Goal: Communication & Community: Answer question/provide support

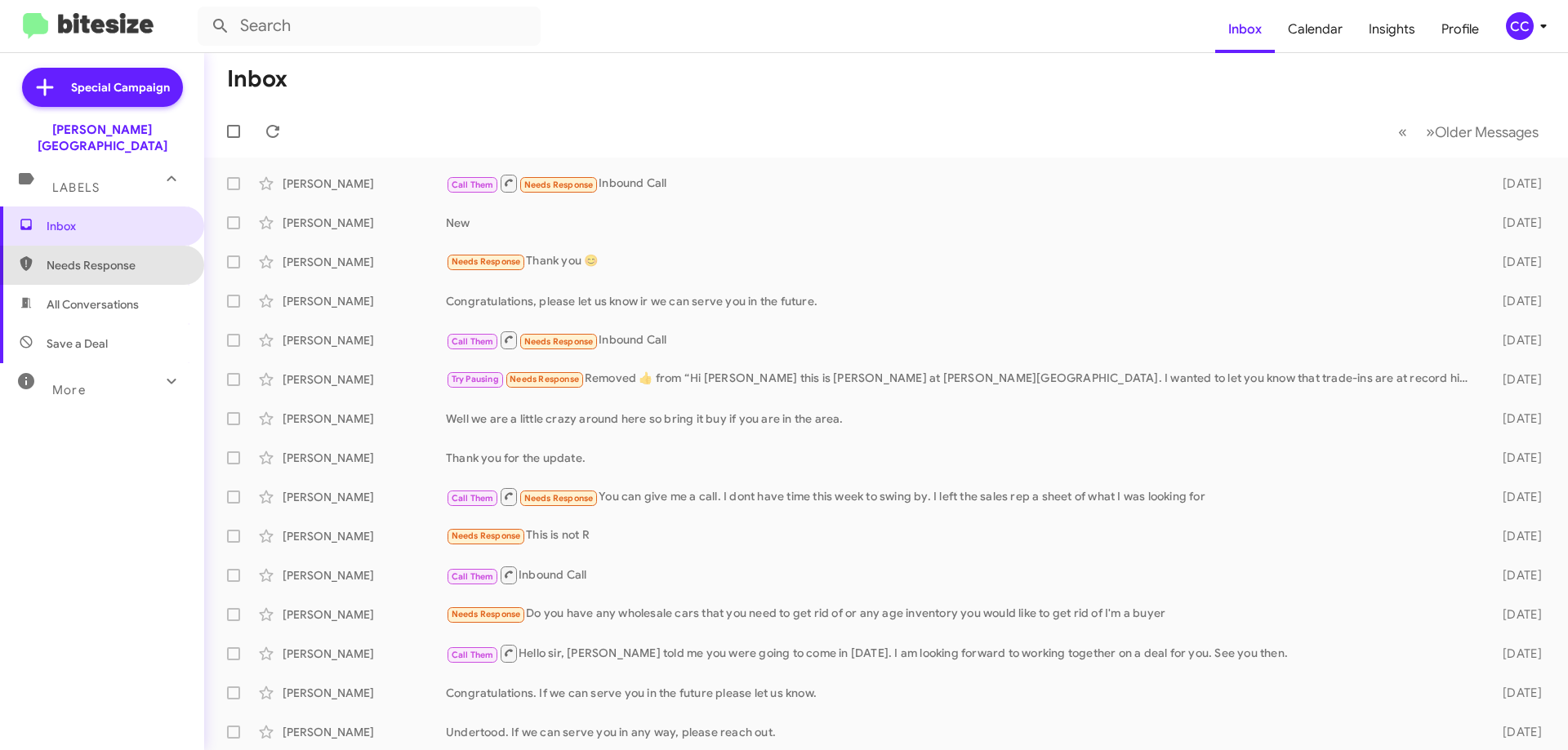
click at [119, 260] on span "Needs Response" at bounding box center [102, 265] width 204 height 40
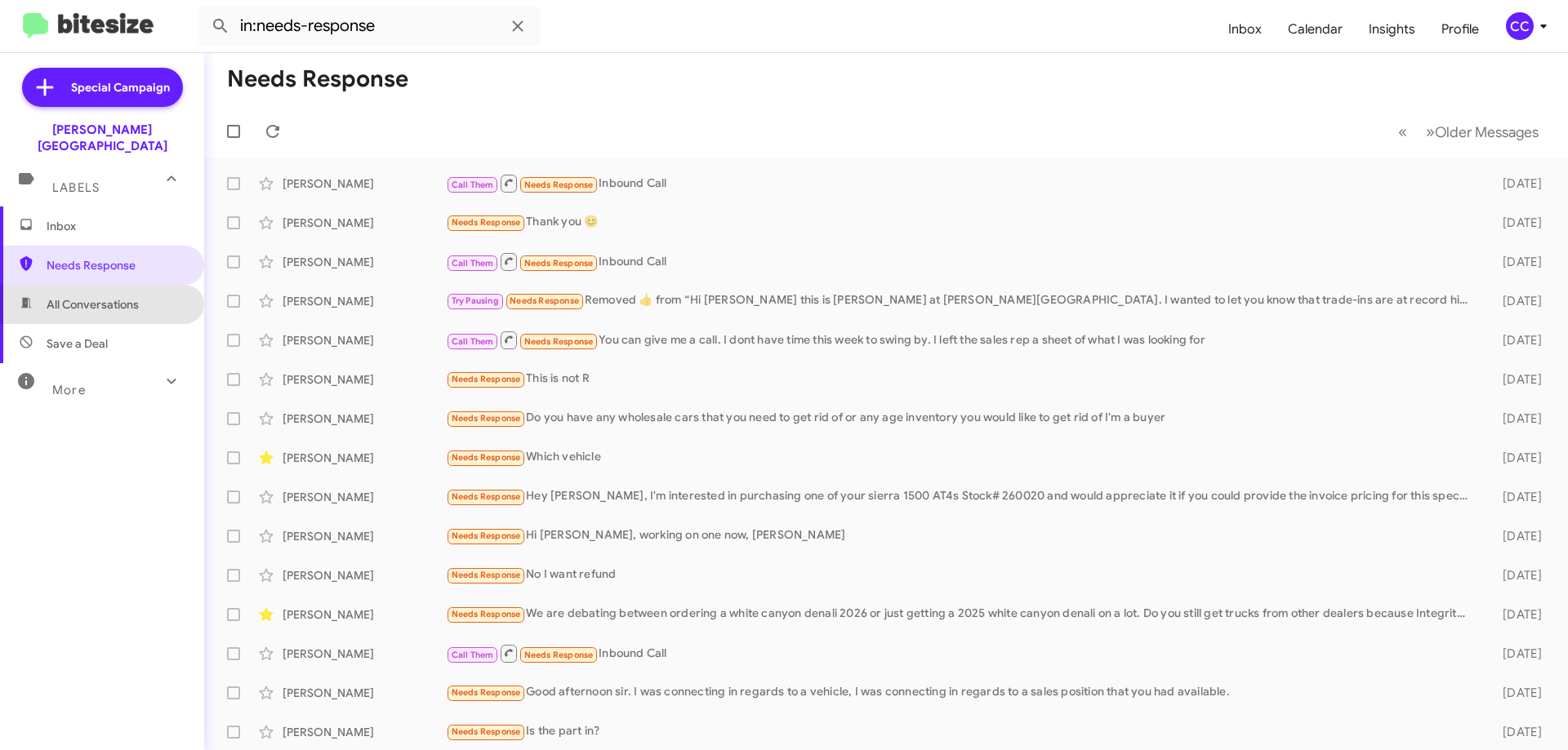
click at [108, 296] on span "All Conversations" at bounding box center [92, 304] width 92 height 17
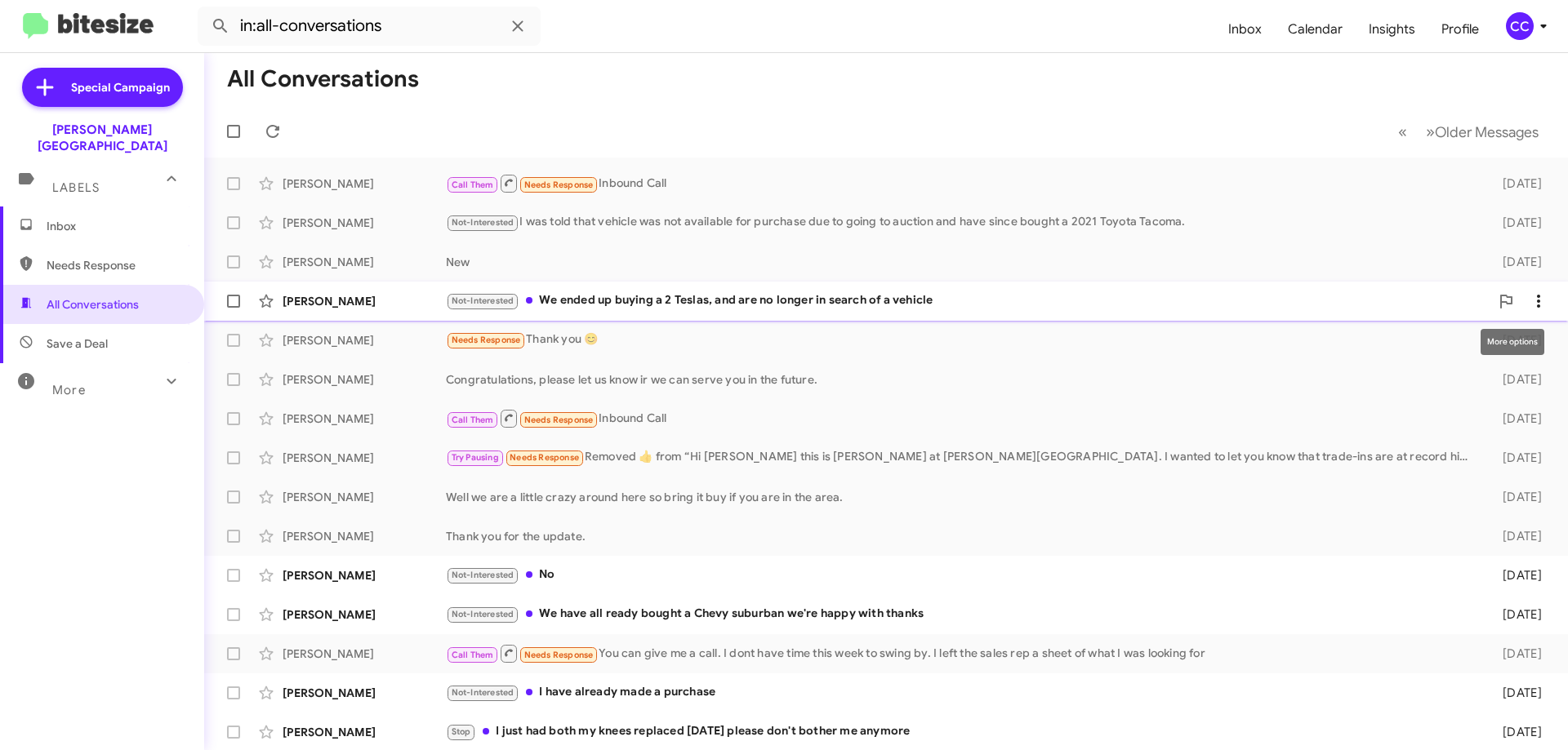
click at [1528, 306] on icon at bounding box center [1538, 301] width 19 height 19
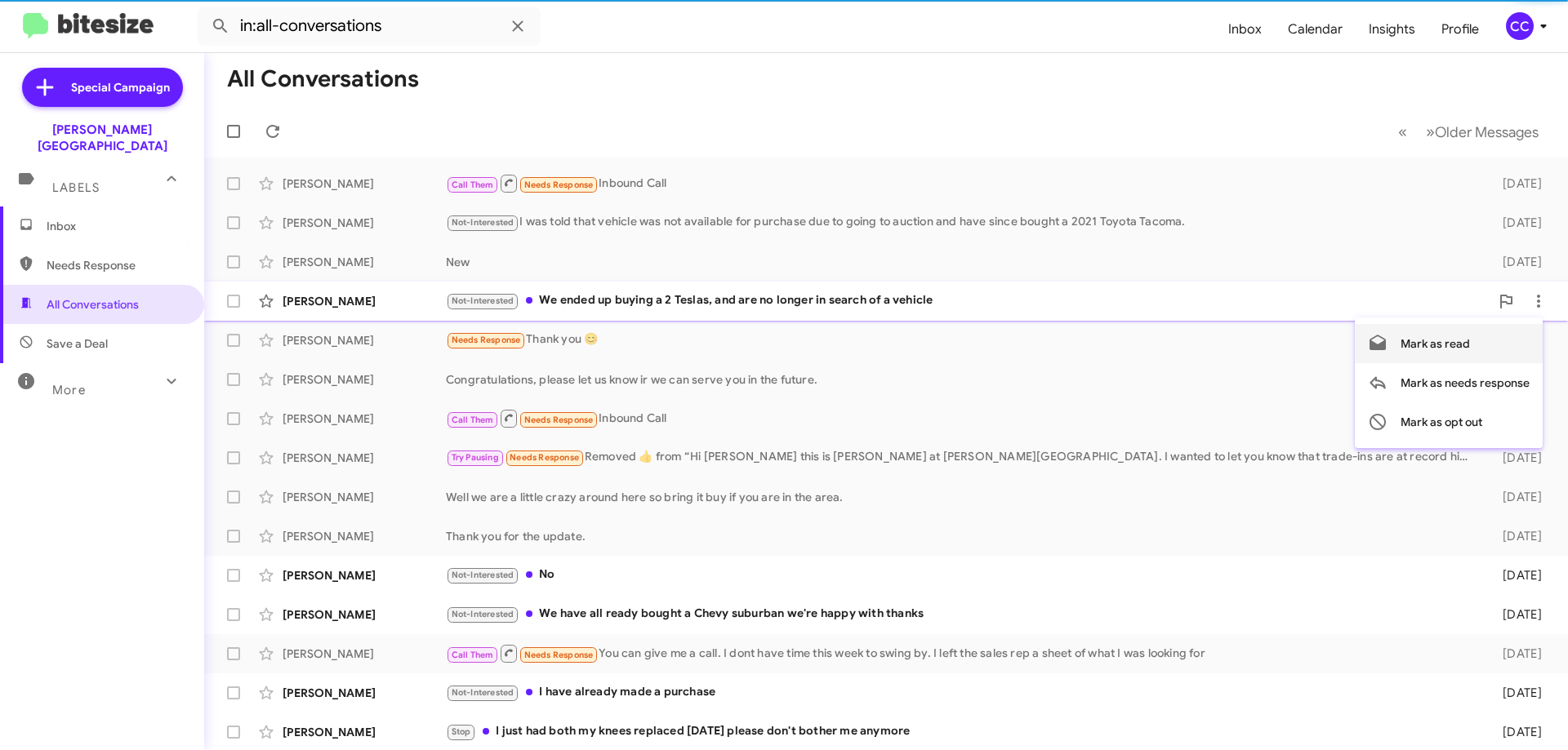
click at [1447, 339] on span "Mark as read" at bounding box center [1434, 343] width 69 height 40
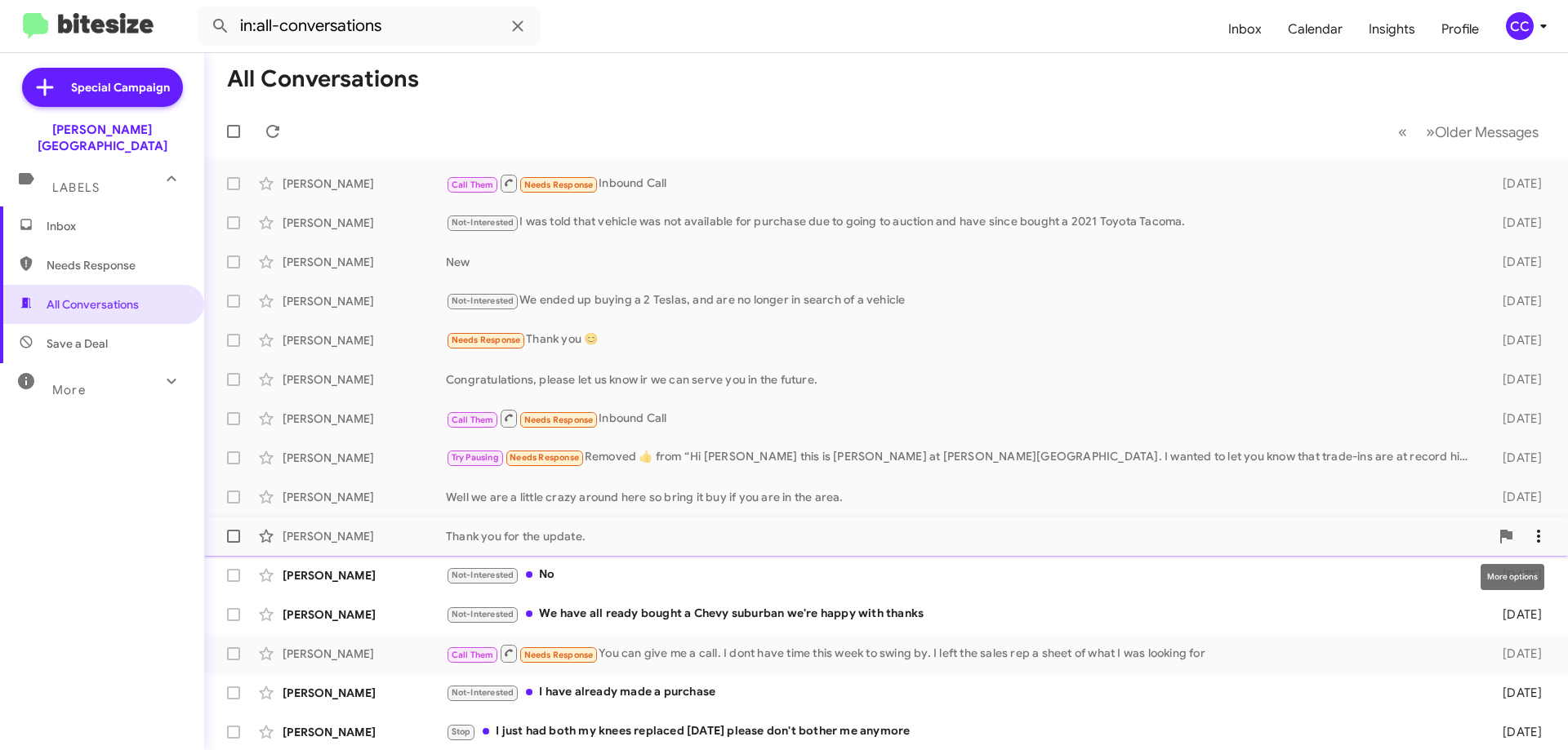
click at [1537, 537] on icon at bounding box center [1539, 536] width 4 height 13
click at [658, 575] on div at bounding box center [784, 375] width 1568 height 750
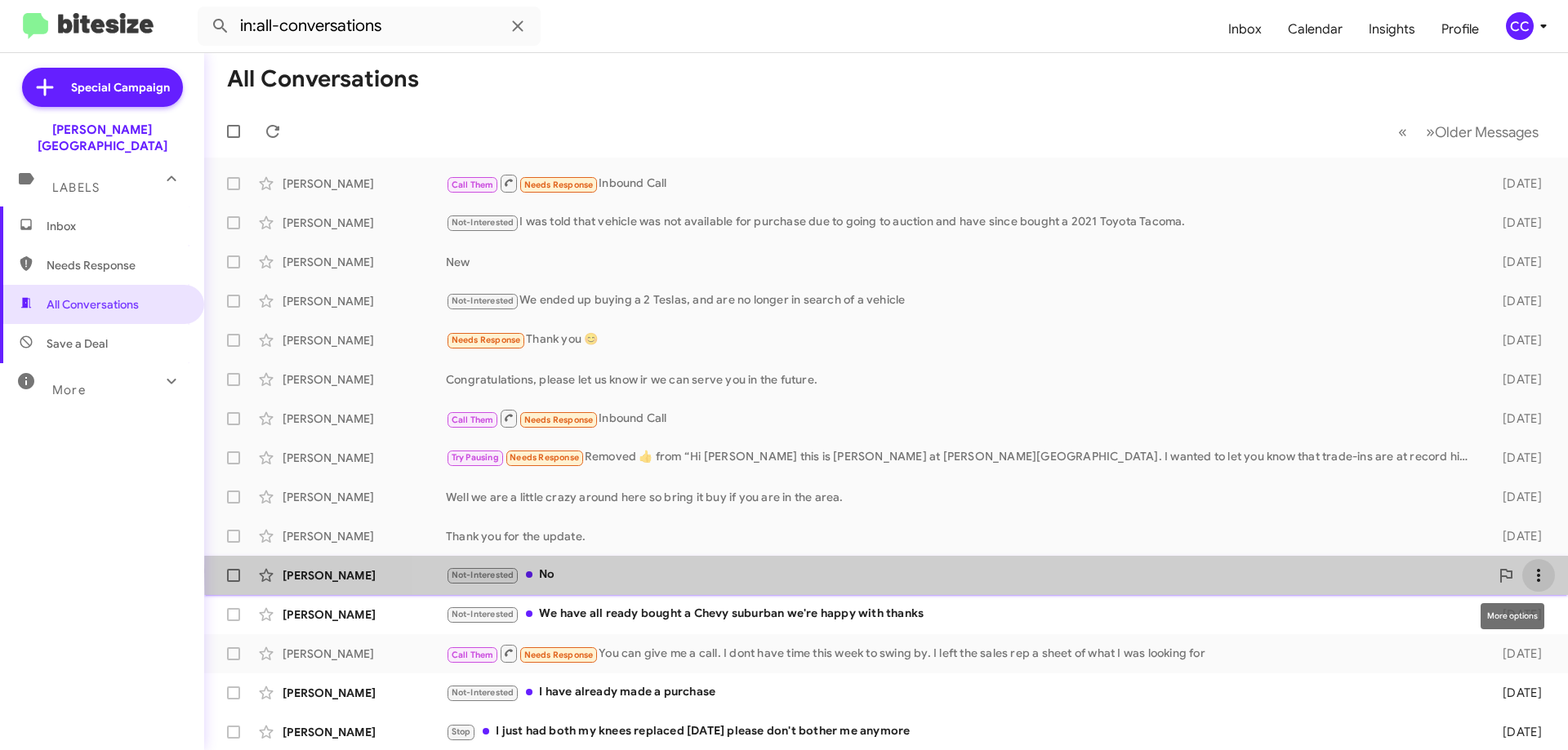
click at [1528, 572] on icon at bounding box center [1538, 575] width 19 height 19
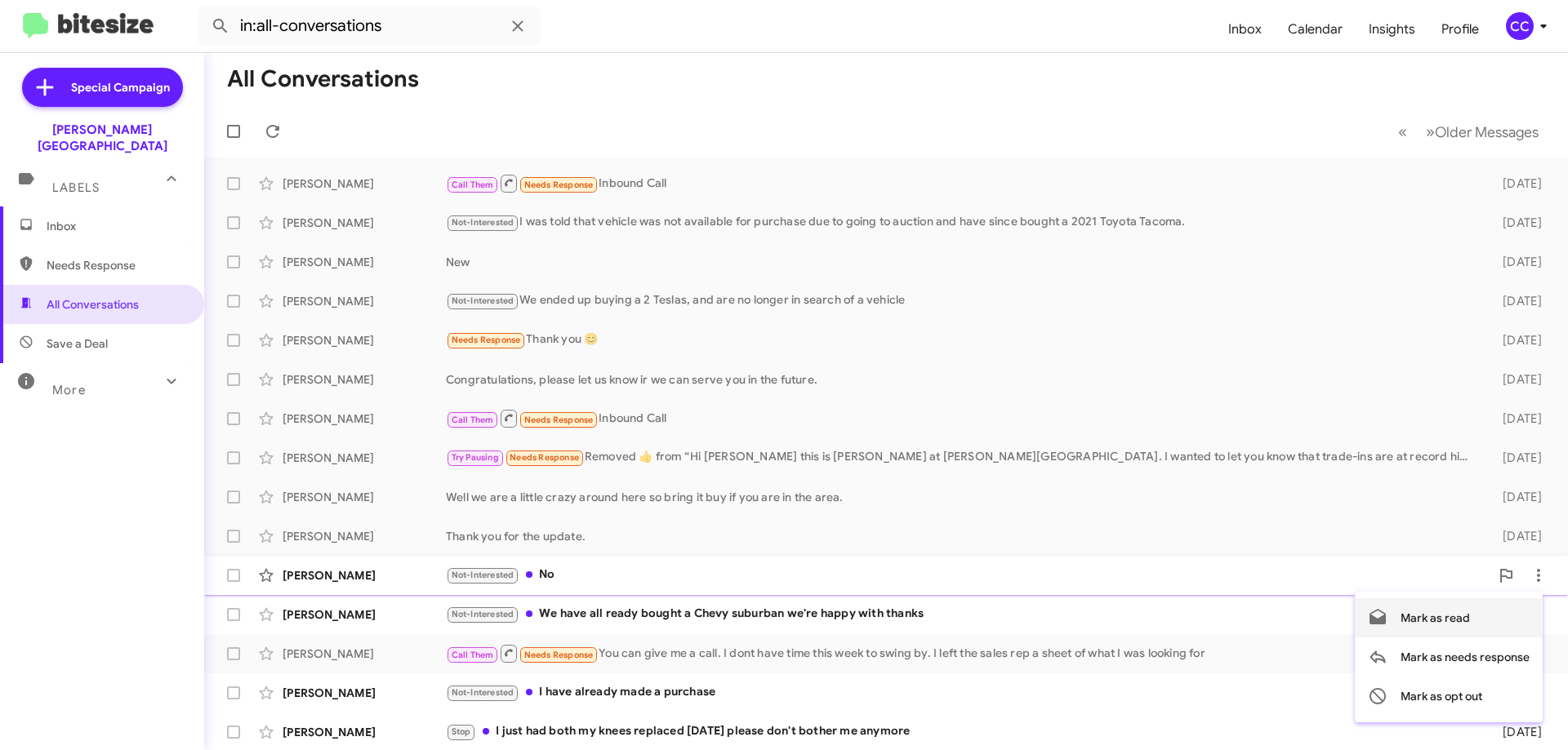
click at [1445, 619] on span "Mark as read" at bounding box center [1434, 617] width 69 height 40
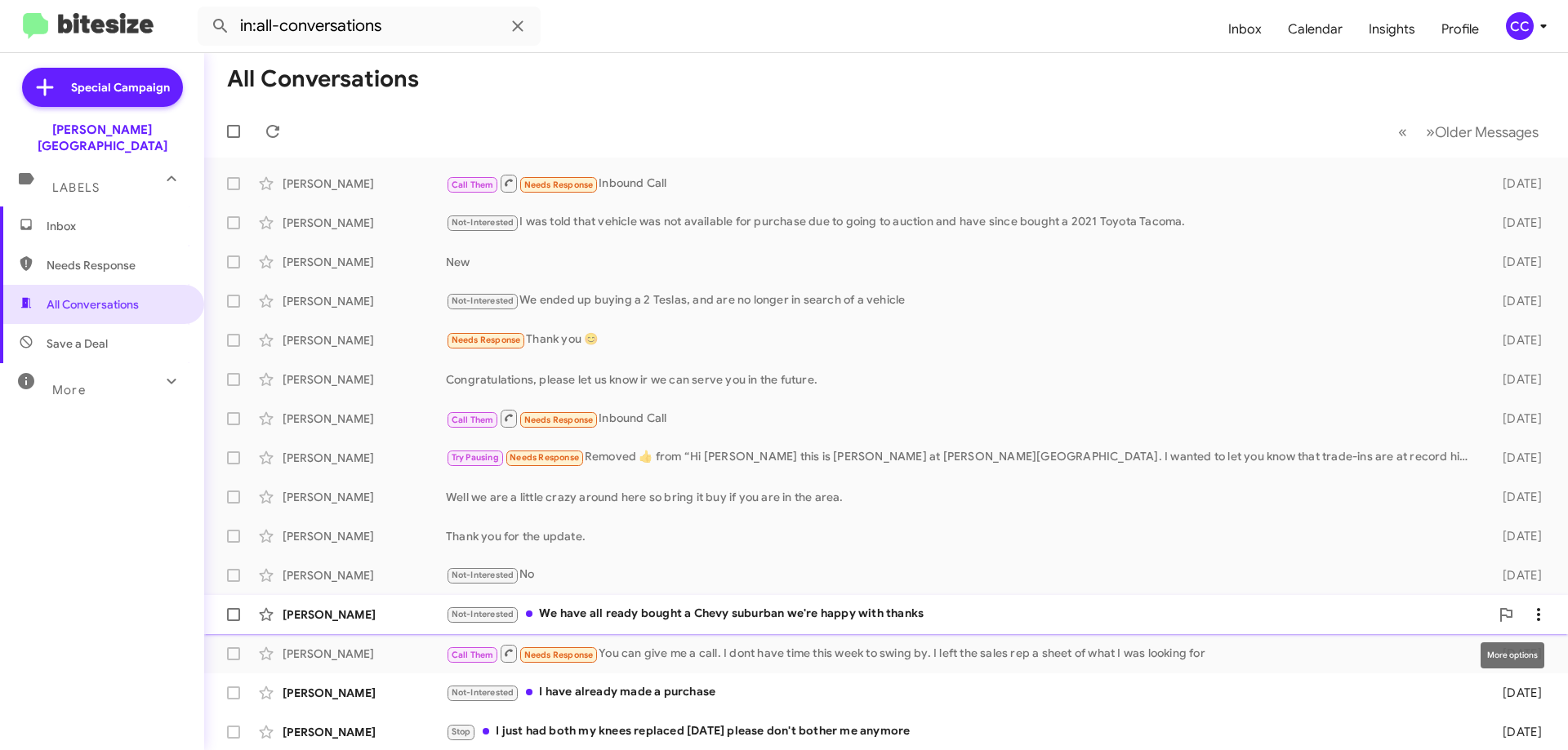
click at [1538, 609] on span at bounding box center [1538, 615] width 33 height 19
click at [1442, 492] on span "Mark as read" at bounding box center [1434, 494] width 69 height 40
click at [1539, 690] on span at bounding box center [1538, 693] width 33 height 19
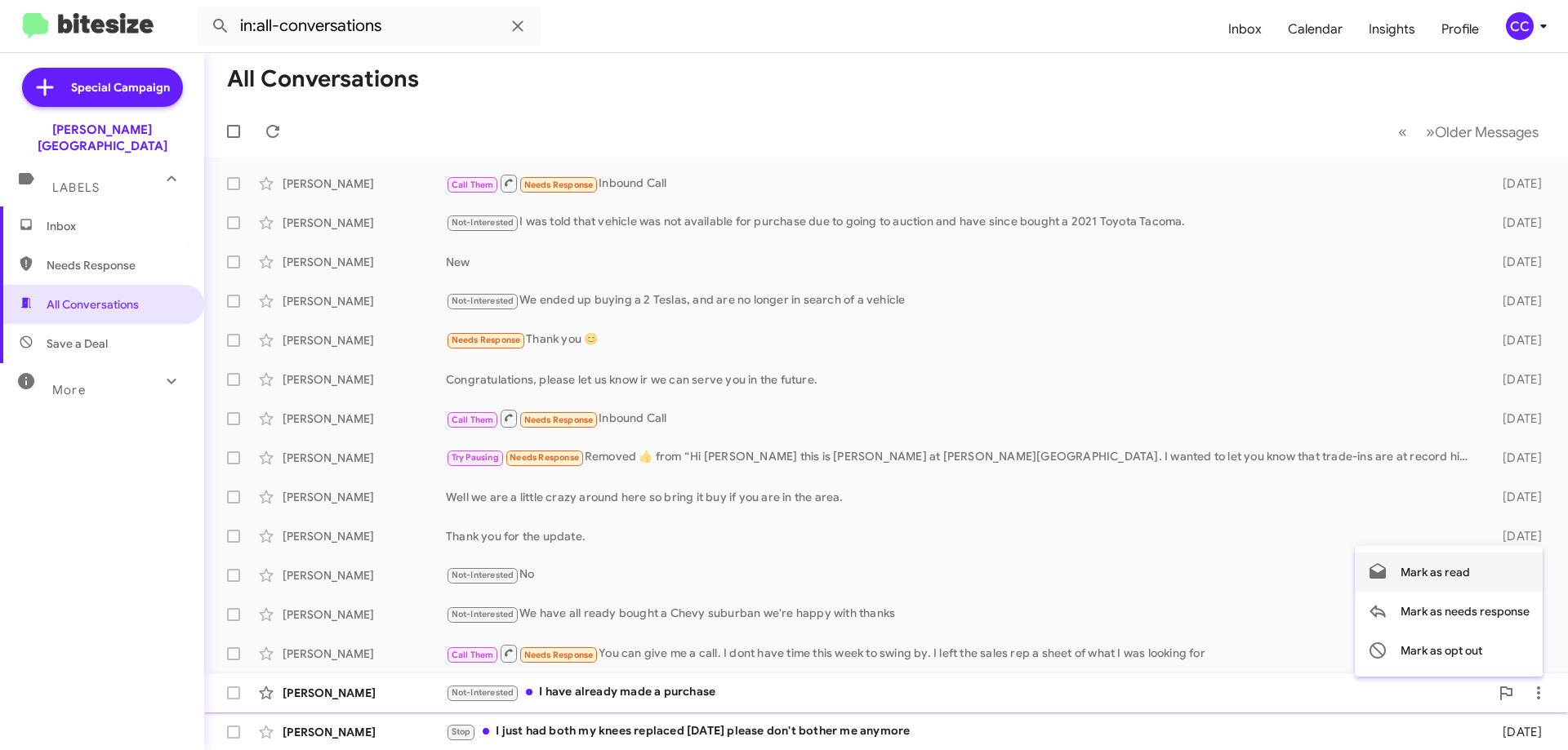
click at [1449, 571] on span "Mark as read" at bounding box center [1434, 572] width 69 height 40
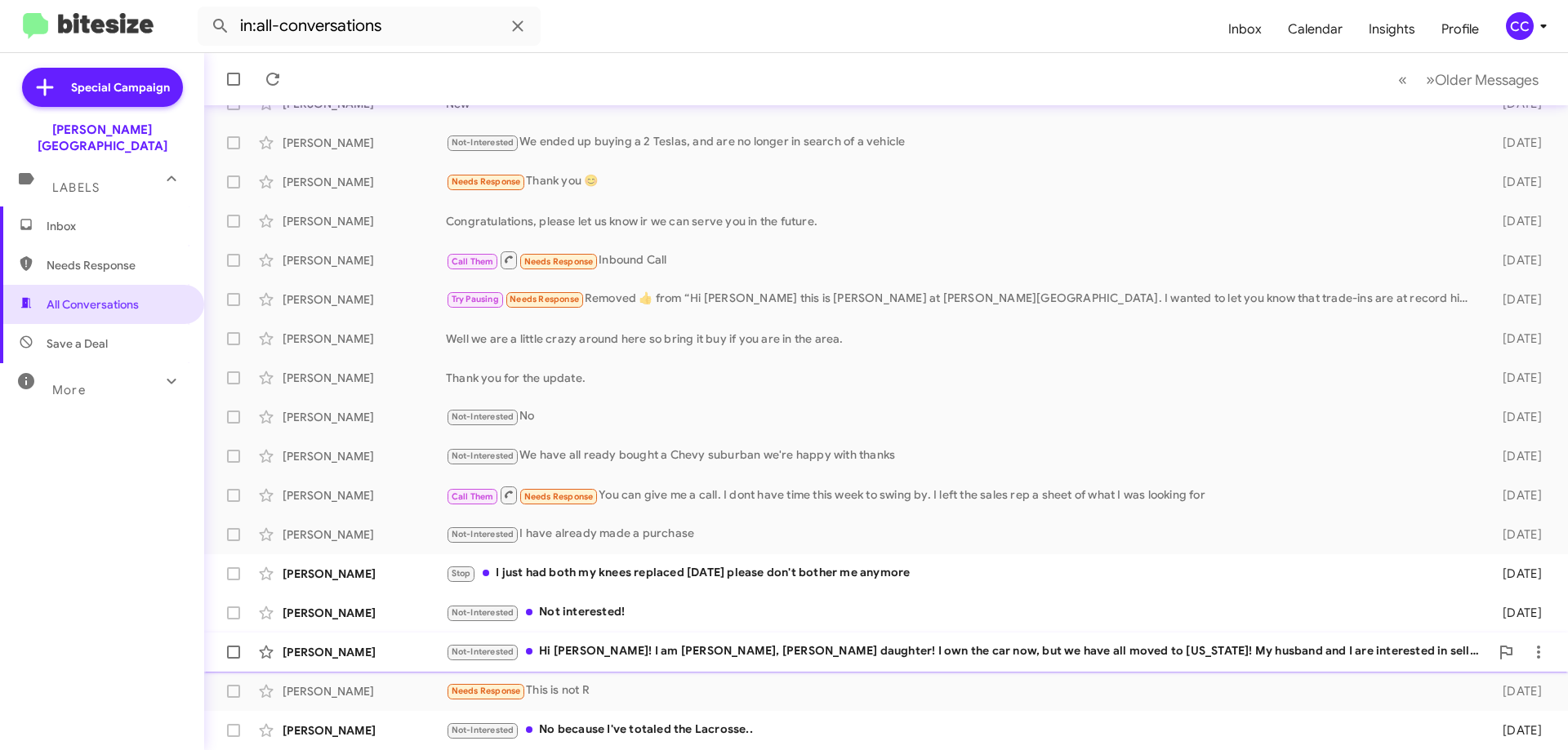
scroll to position [163, 0]
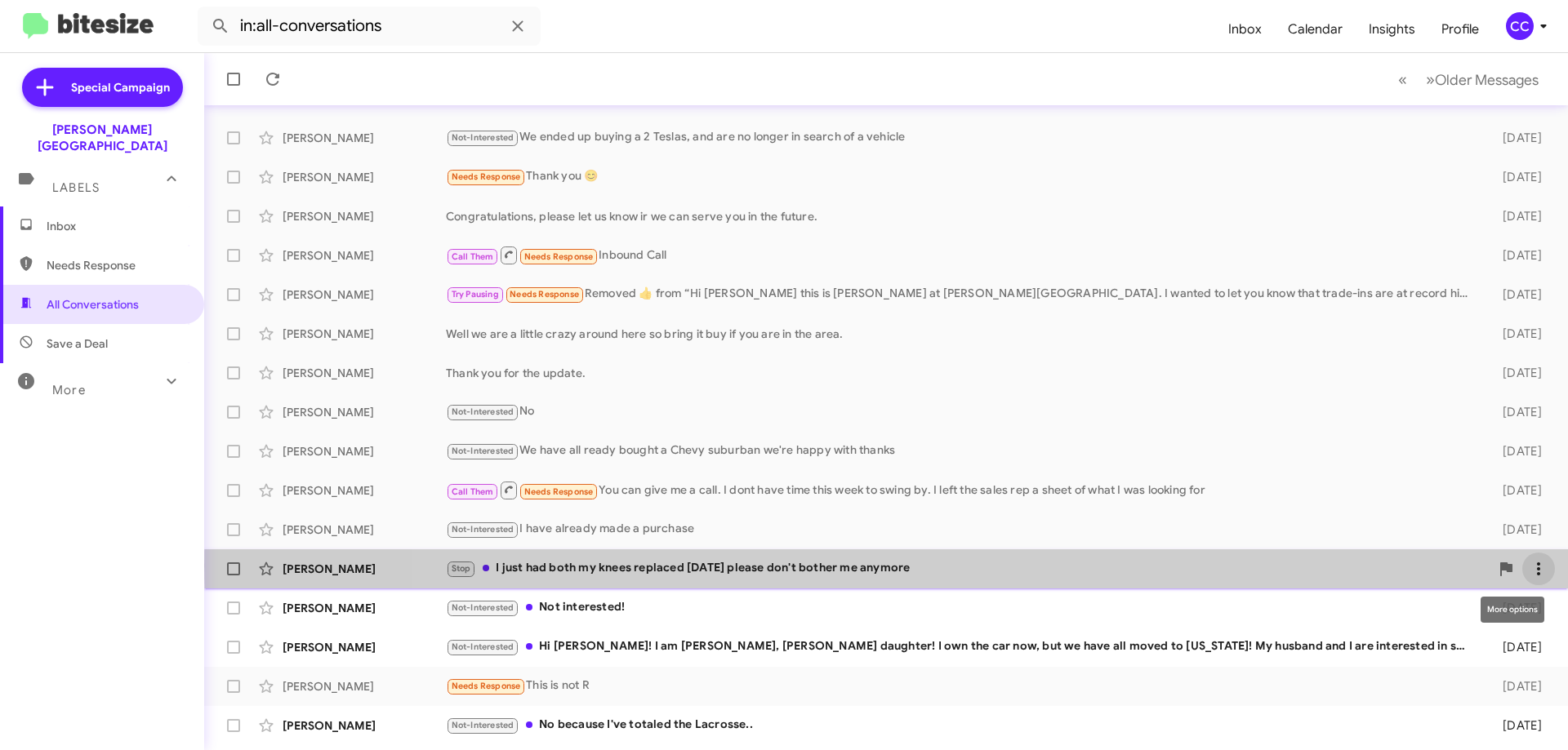
click at [1528, 566] on icon at bounding box center [1538, 569] width 19 height 19
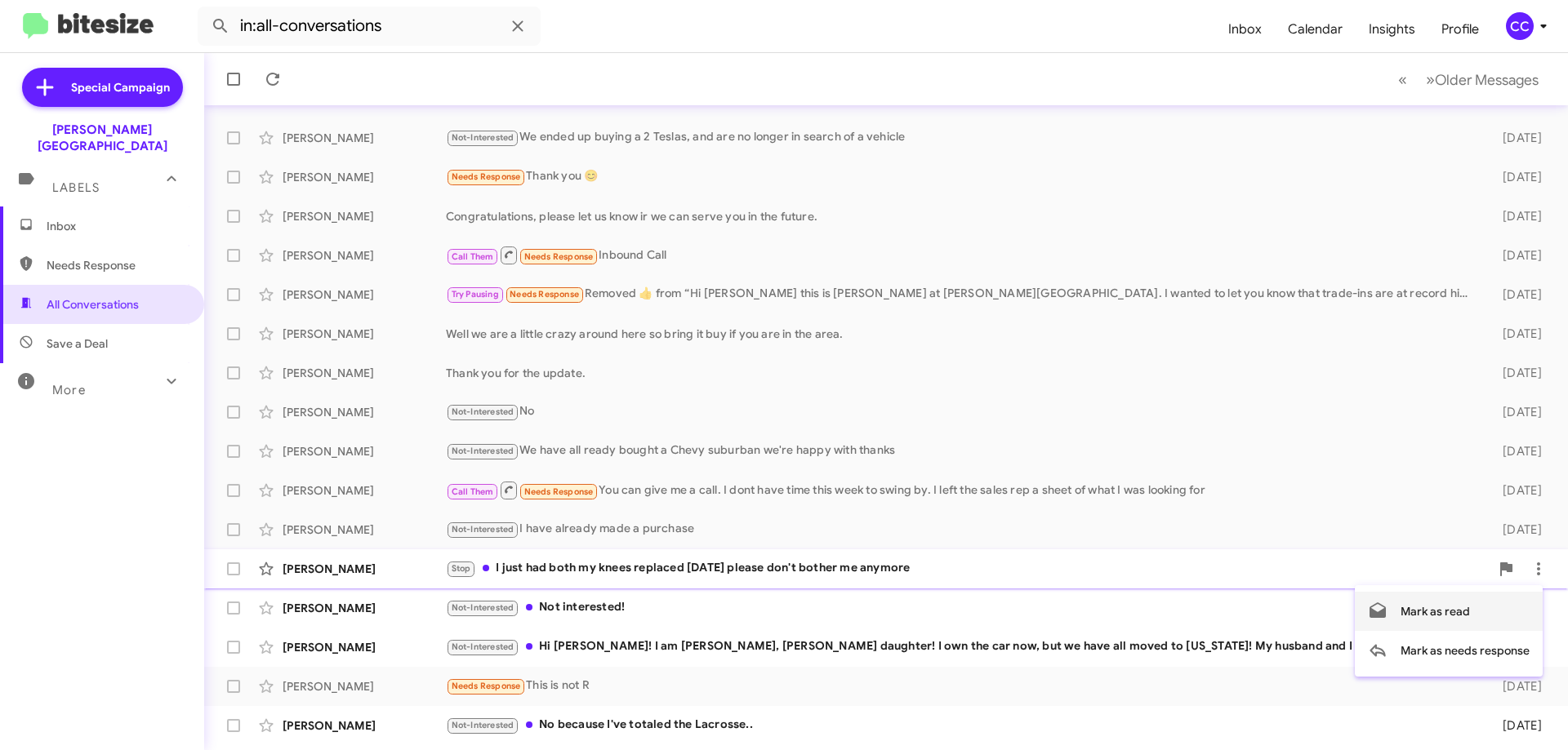
click at [1434, 608] on span "Mark as read" at bounding box center [1434, 611] width 69 height 40
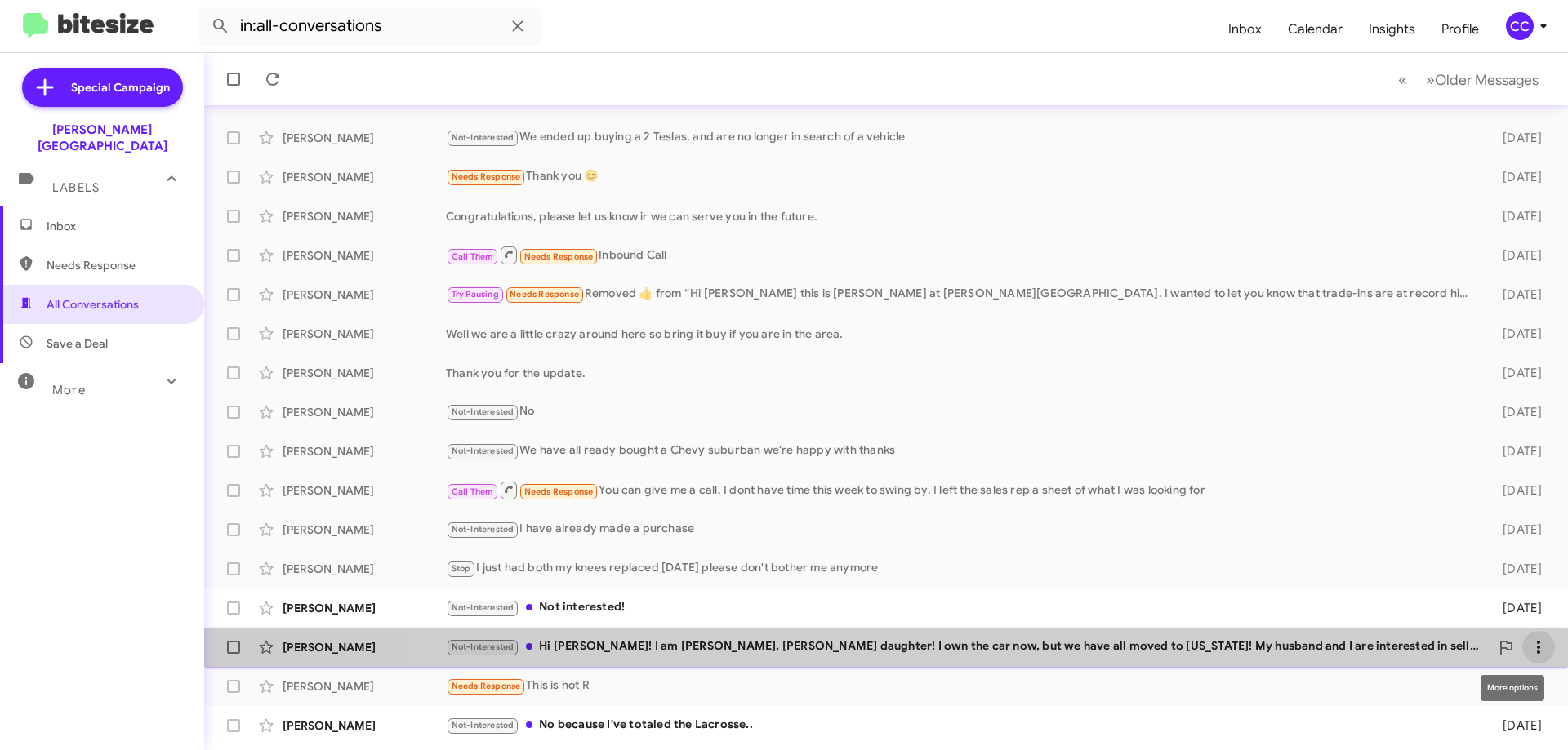
click at [1522, 632] on button at bounding box center [1538, 647] width 33 height 32
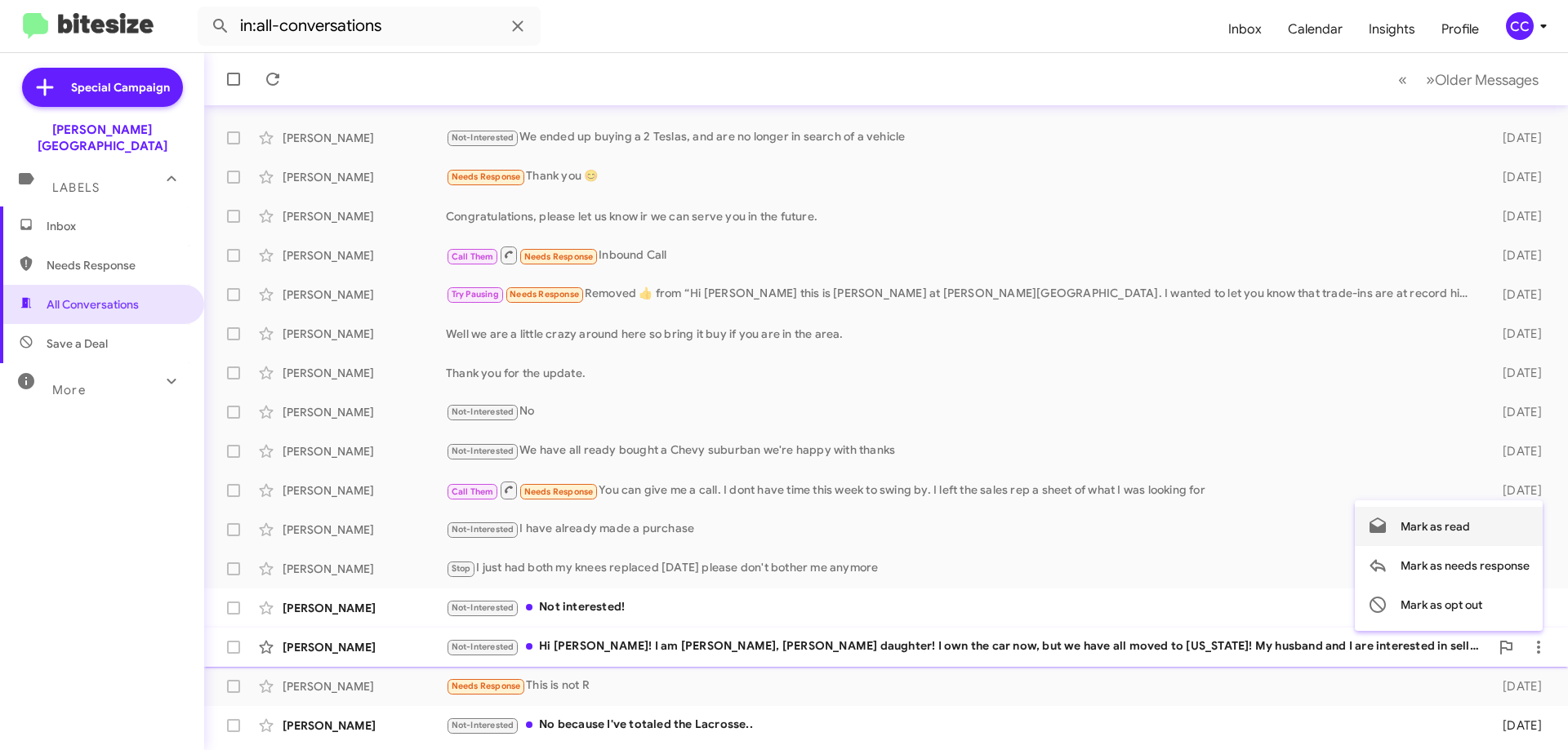
click at [1435, 530] on span "Mark as read" at bounding box center [1434, 526] width 69 height 40
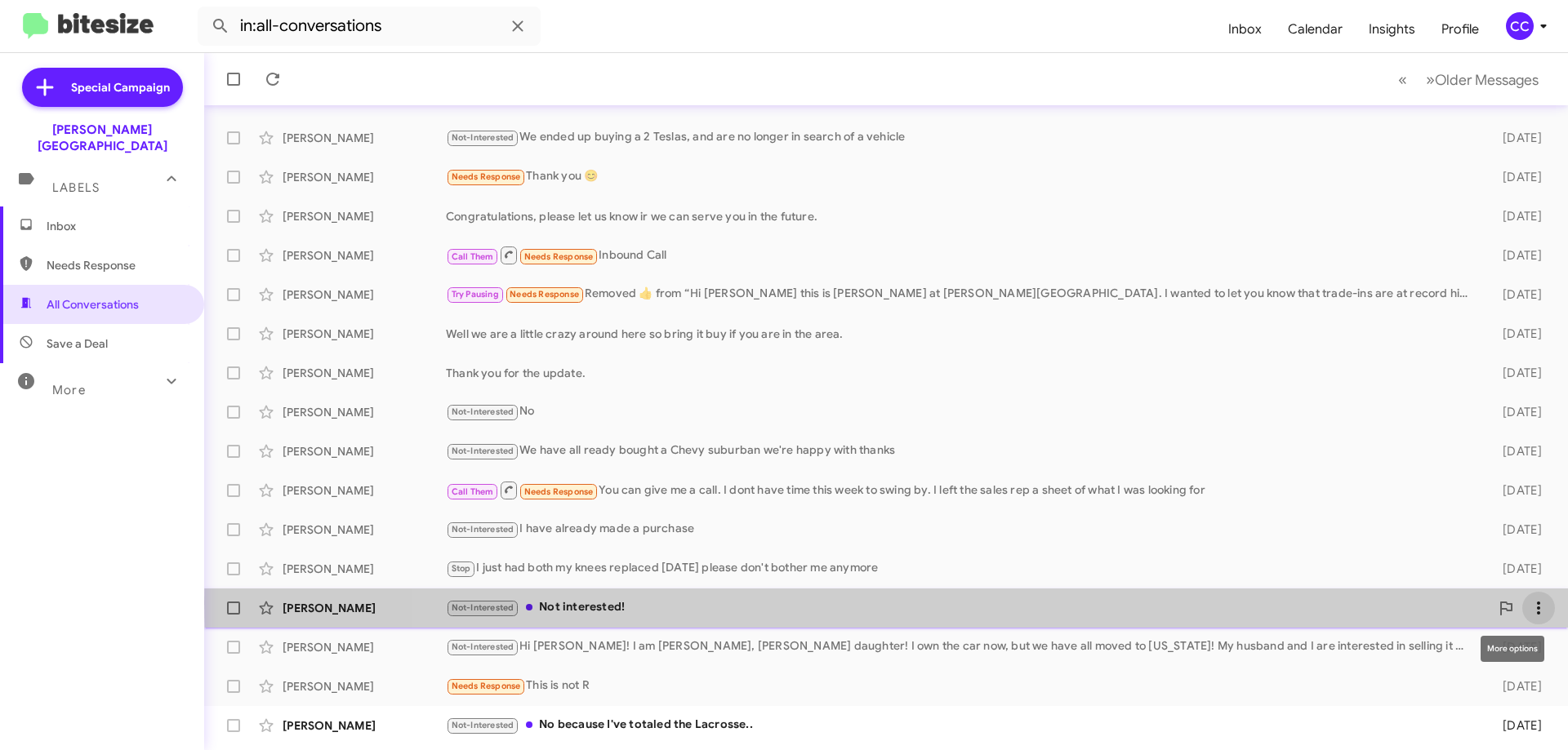
click at [1535, 603] on icon at bounding box center [1538, 608] width 19 height 19
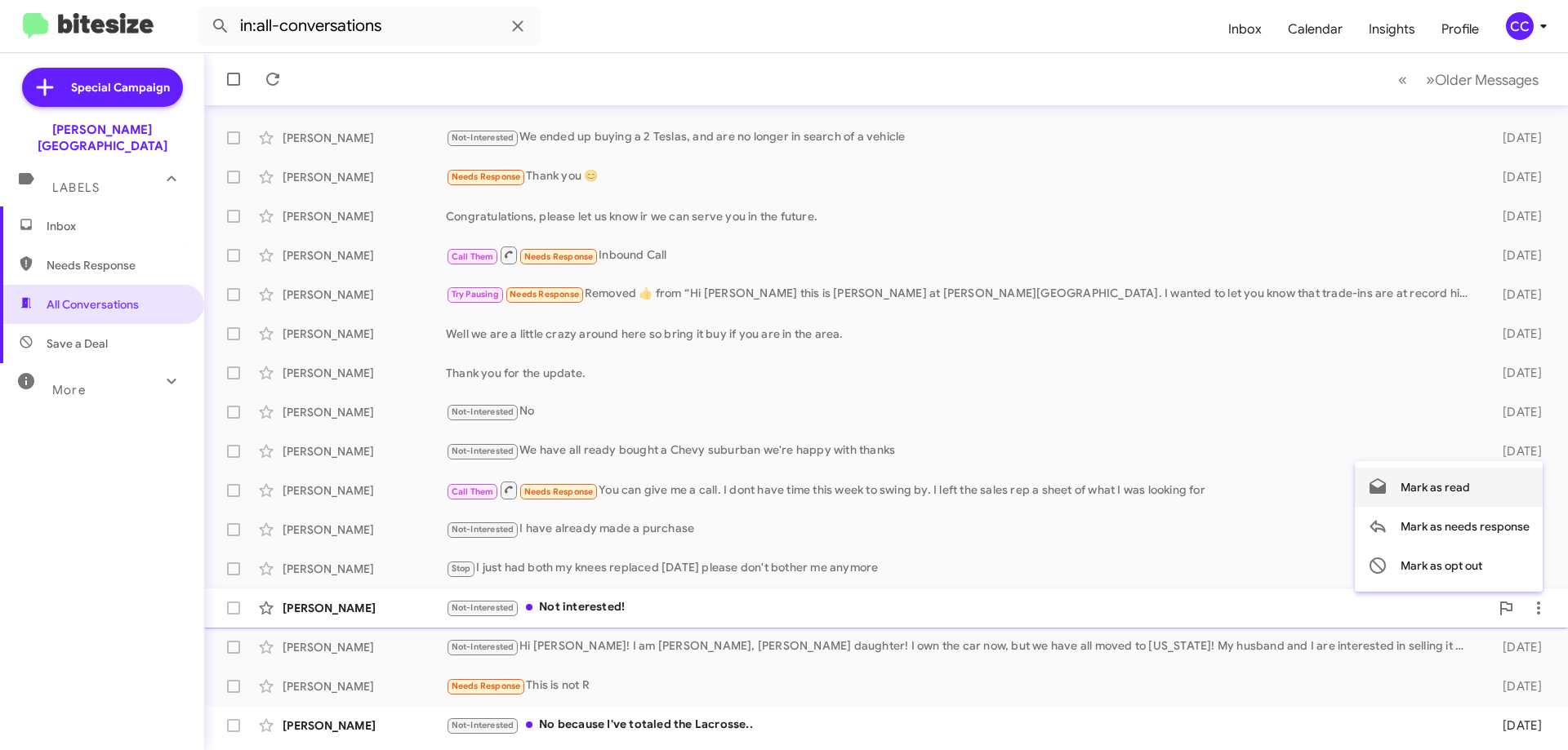
click at [1443, 483] on span "Mark as read" at bounding box center [1434, 487] width 69 height 40
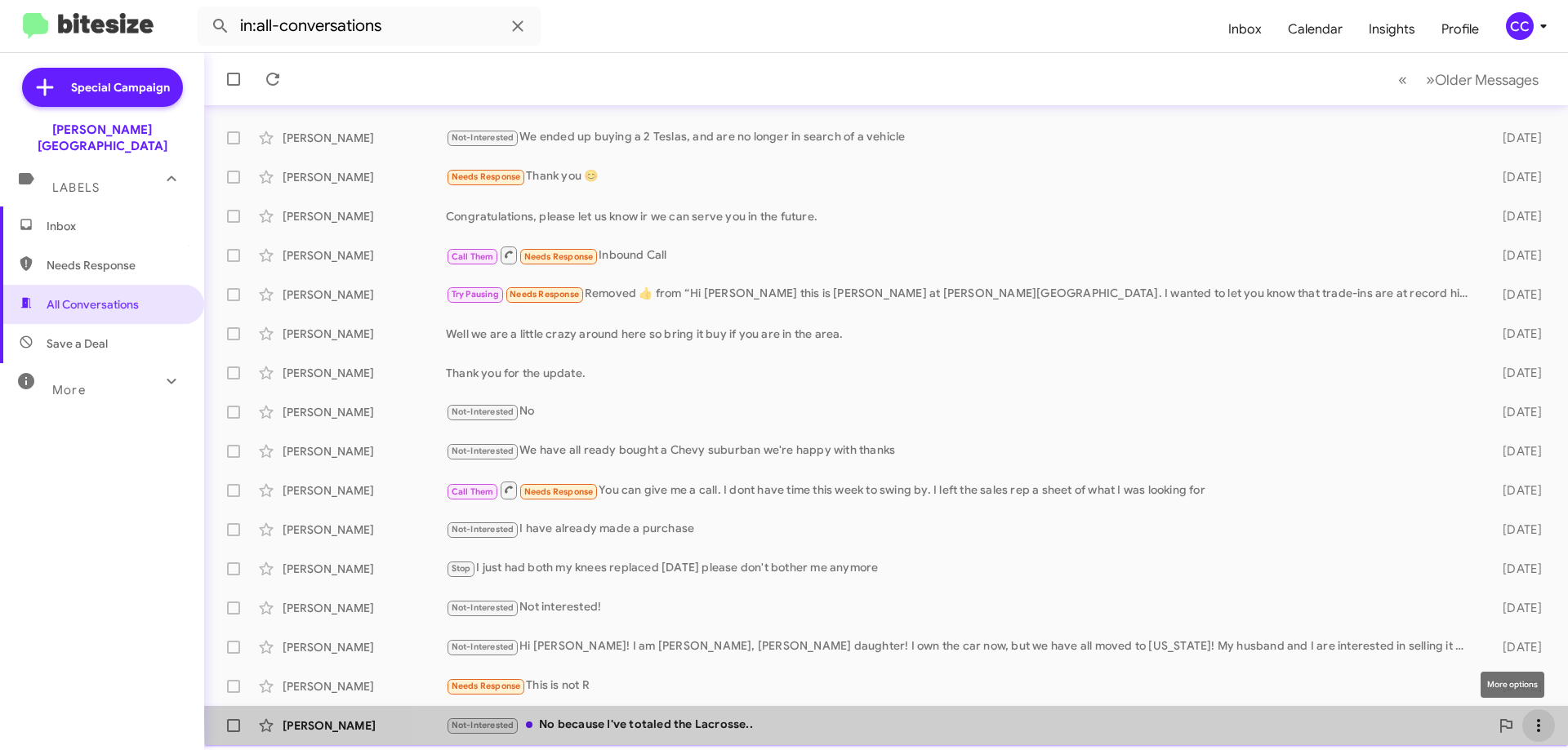
click at [1528, 716] on icon at bounding box center [1538, 725] width 19 height 19
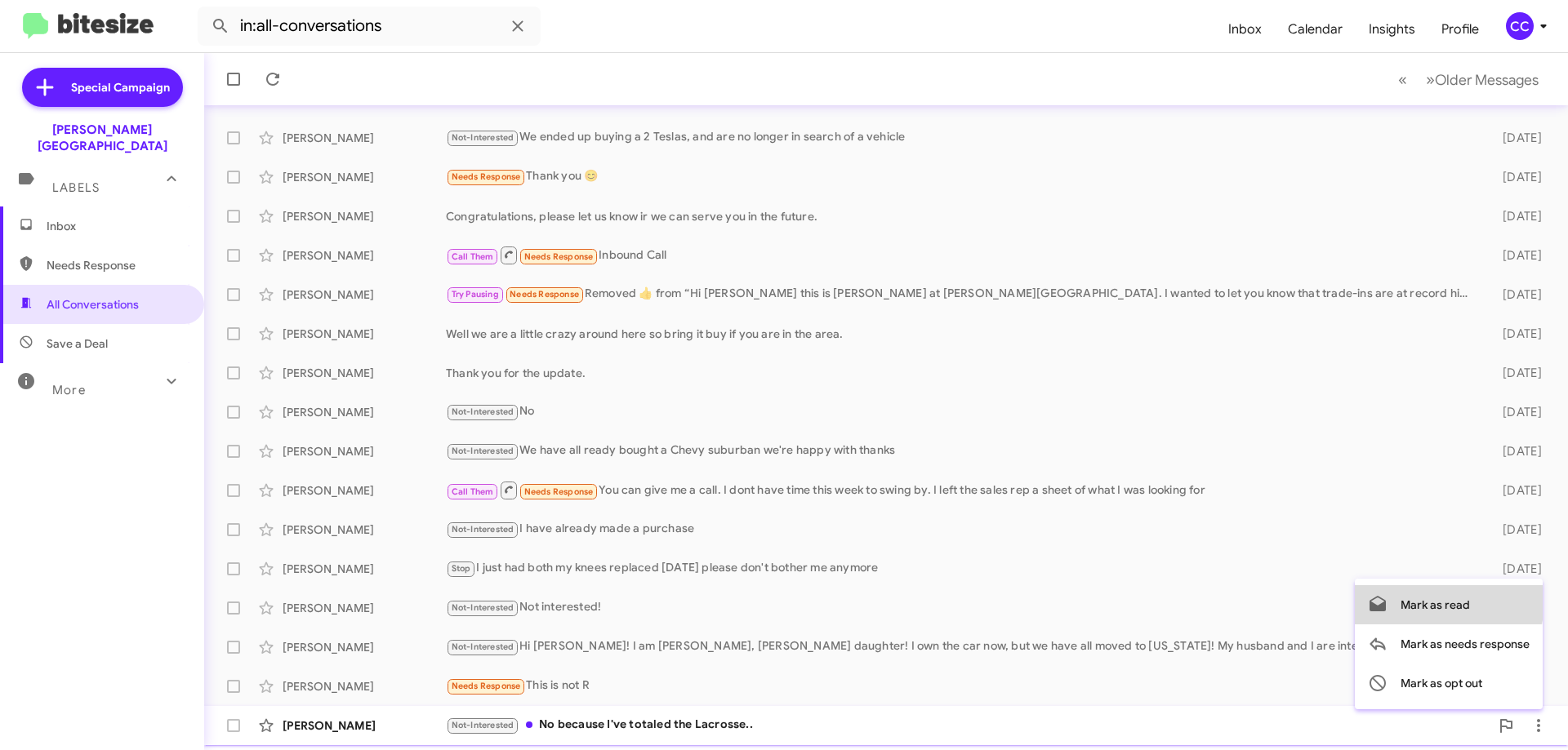
click at [1436, 595] on span "Mark as read" at bounding box center [1434, 605] width 69 height 40
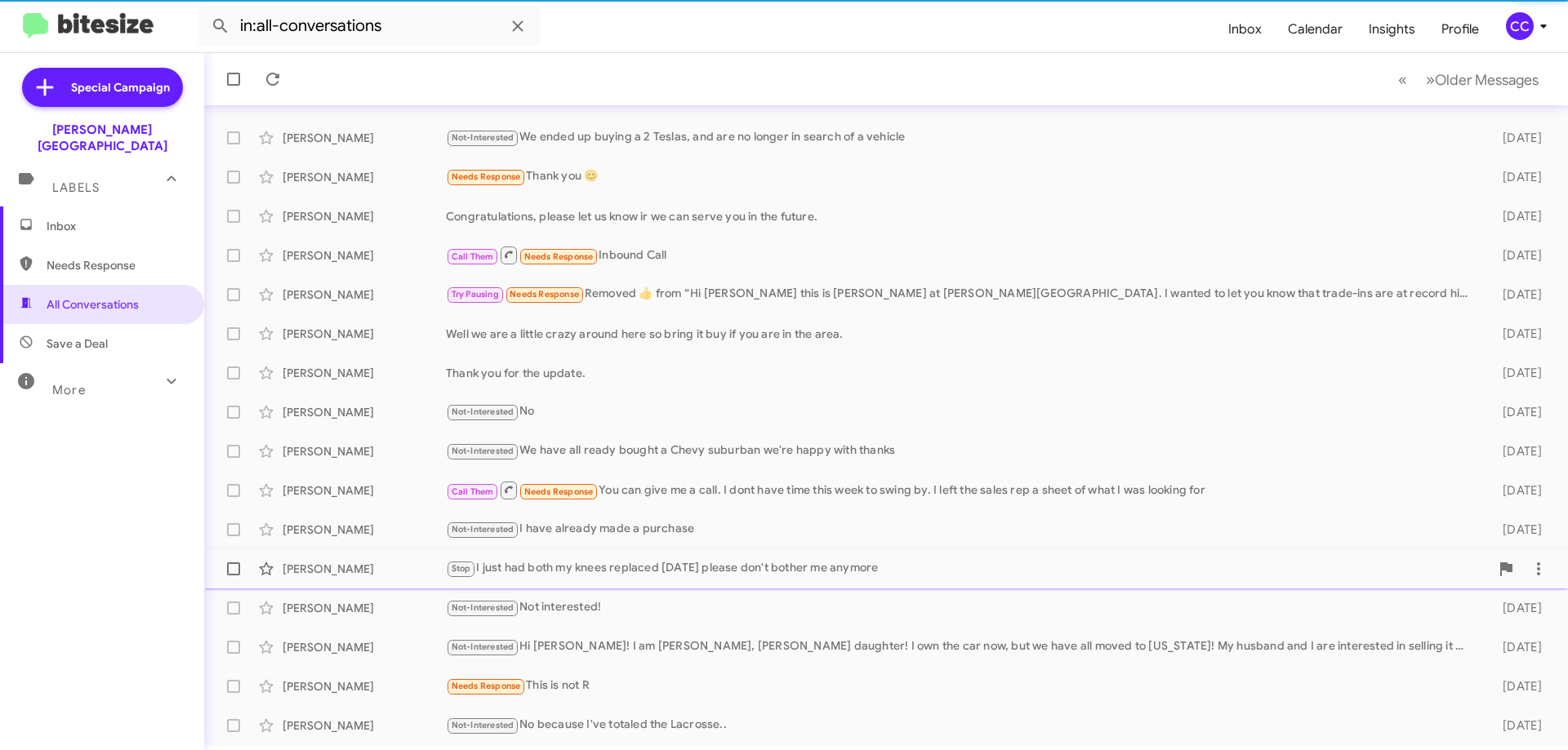
scroll to position [198, 0]
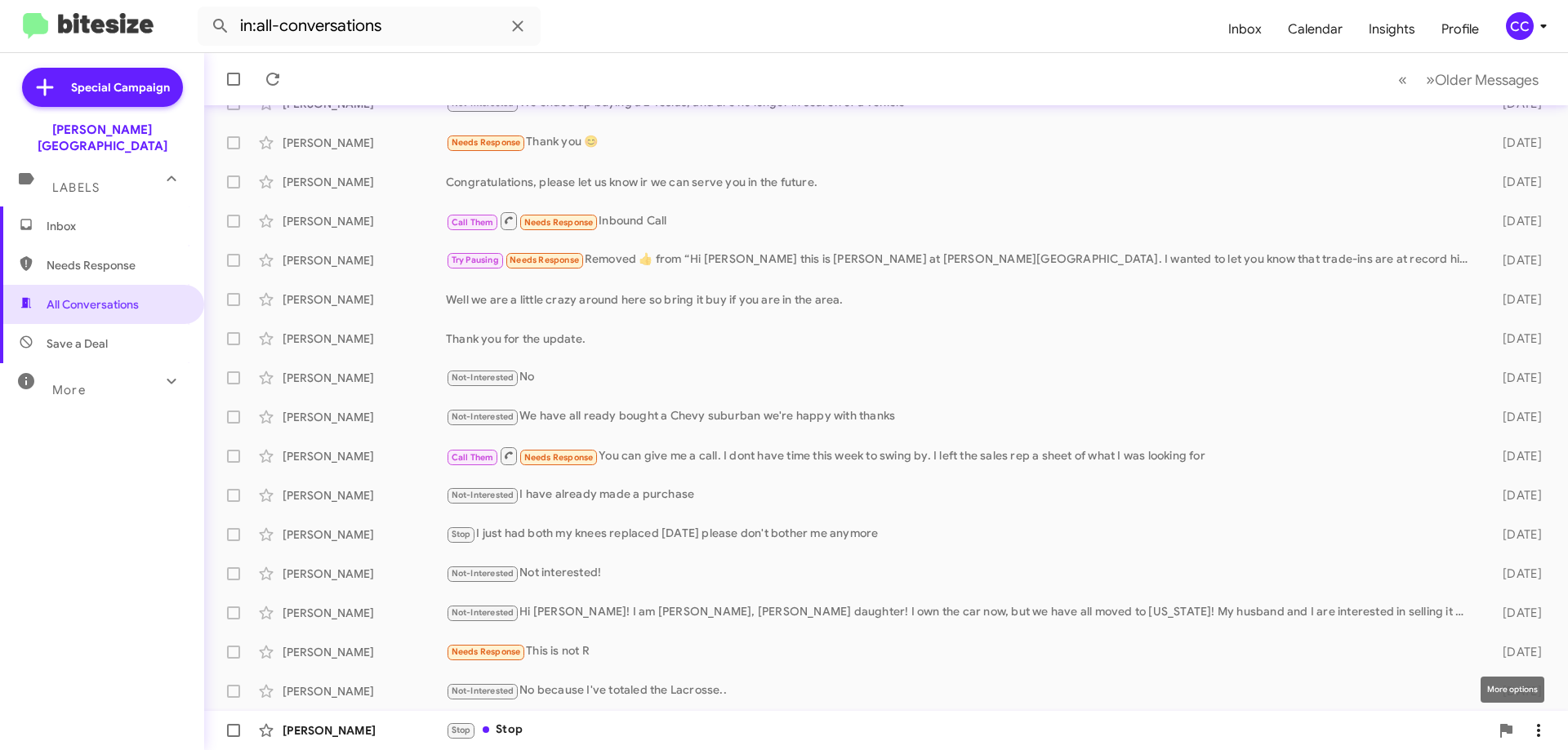
click at [1531, 725] on icon at bounding box center [1538, 731] width 19 height 19
click at [1426, 646] on span "Mark as read" at bounding box center [1434, 649] width 69 height 40
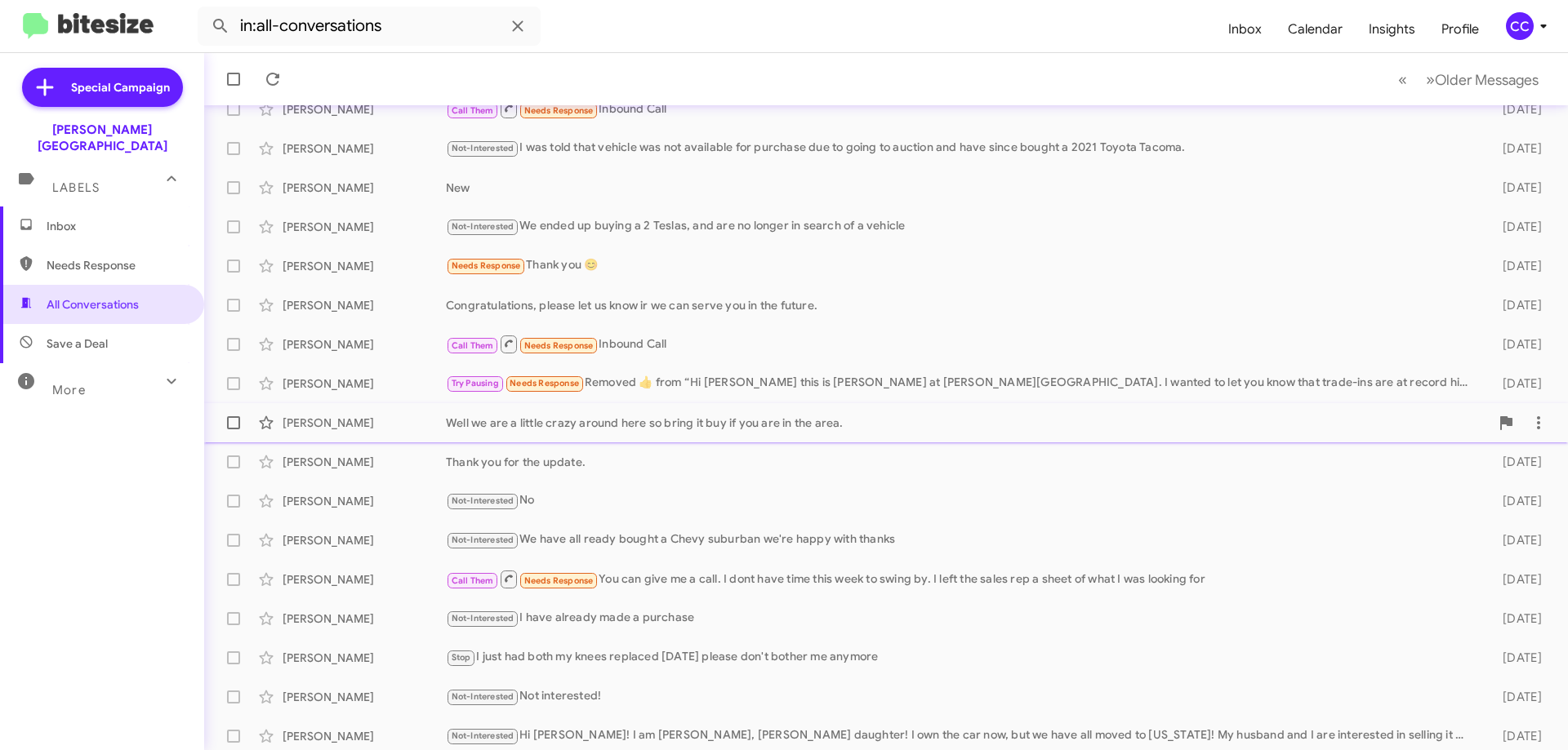
scroll to position [0, 0]
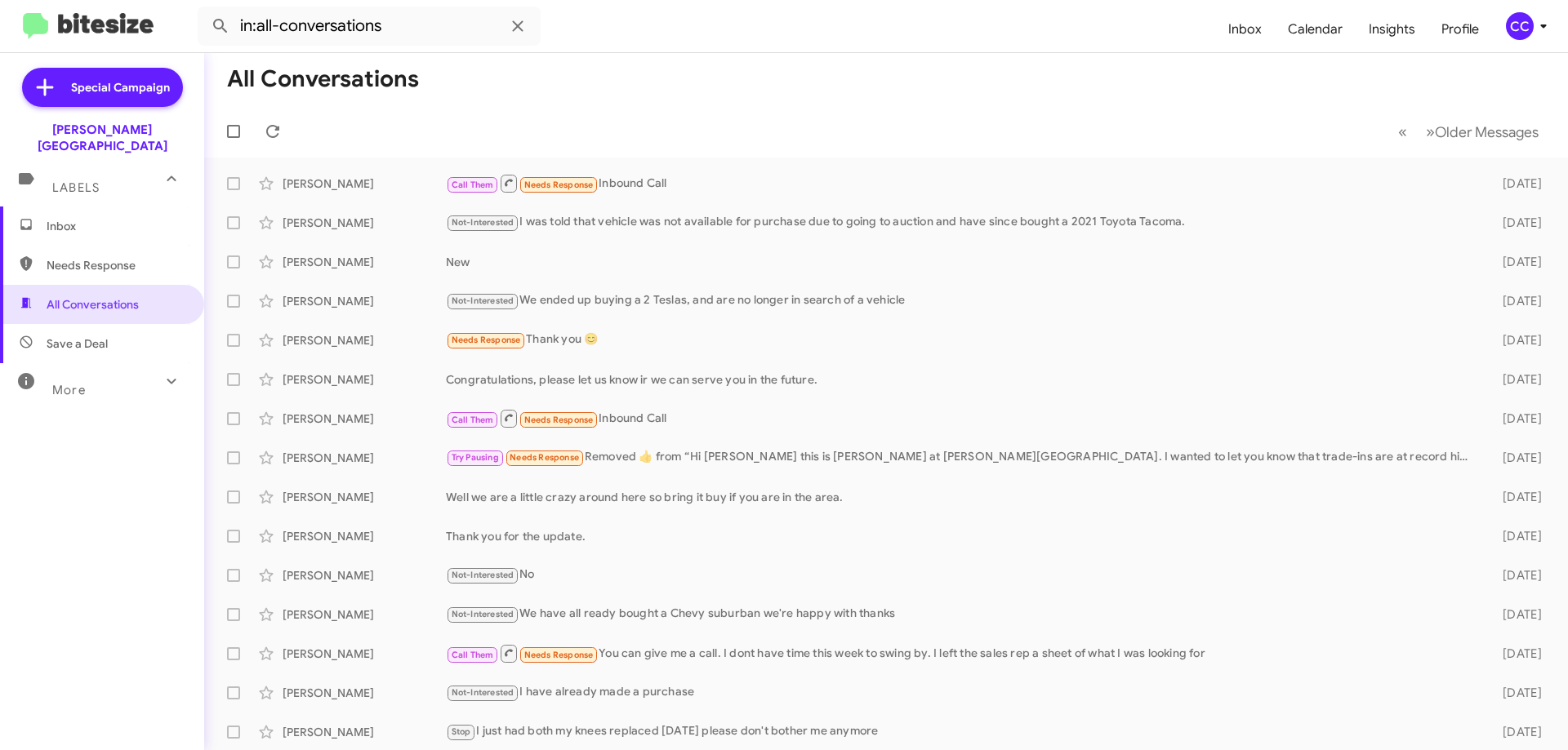
click at [119, 257] on span "Needs Response" at bounding box center [116, 265] width 139 height 17
type input "in:needs-response"
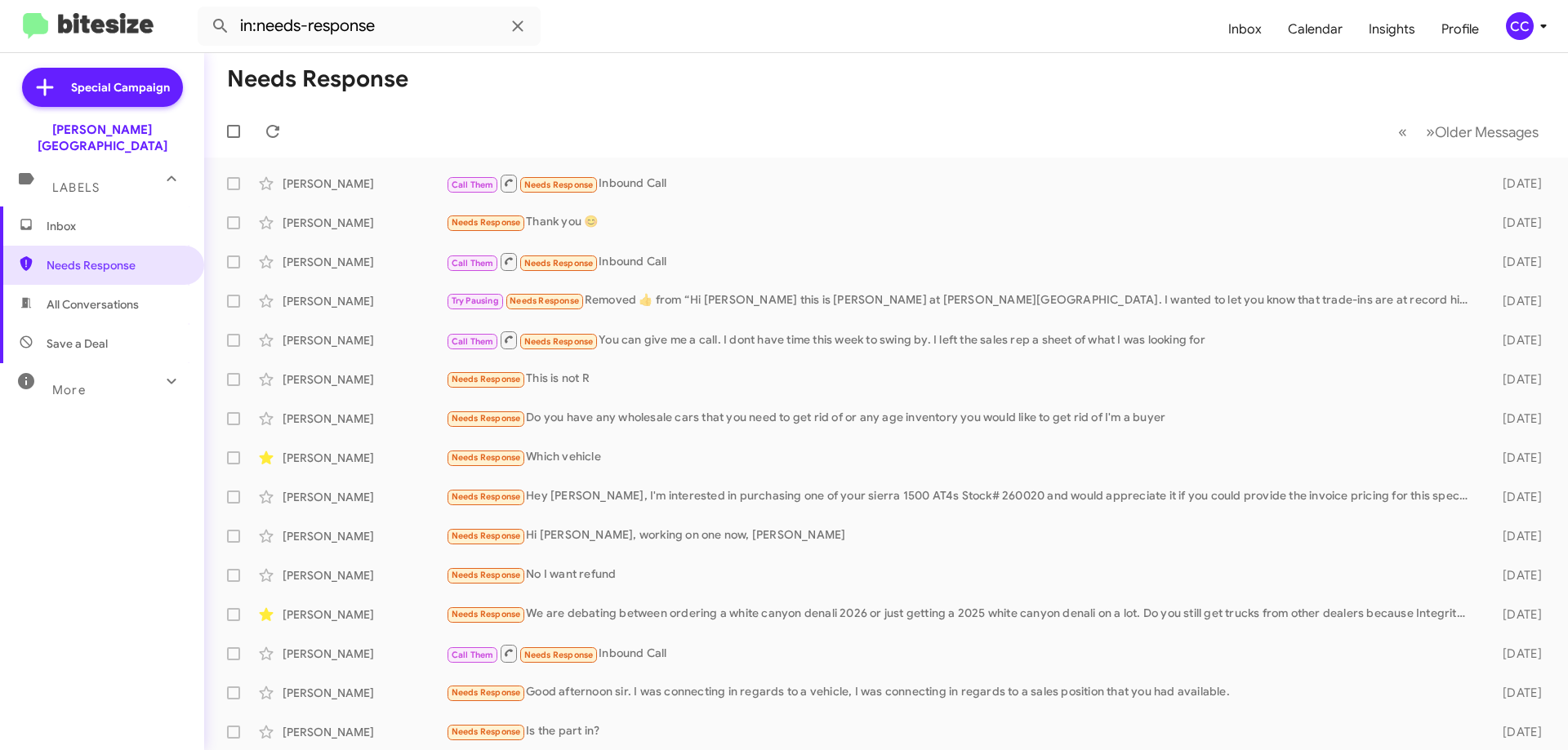
click at [59, 218] on span "Inbox" at bounding box center [116, 226] width 139 height 17
